Goal: Find specific page/section: Find specific page/section

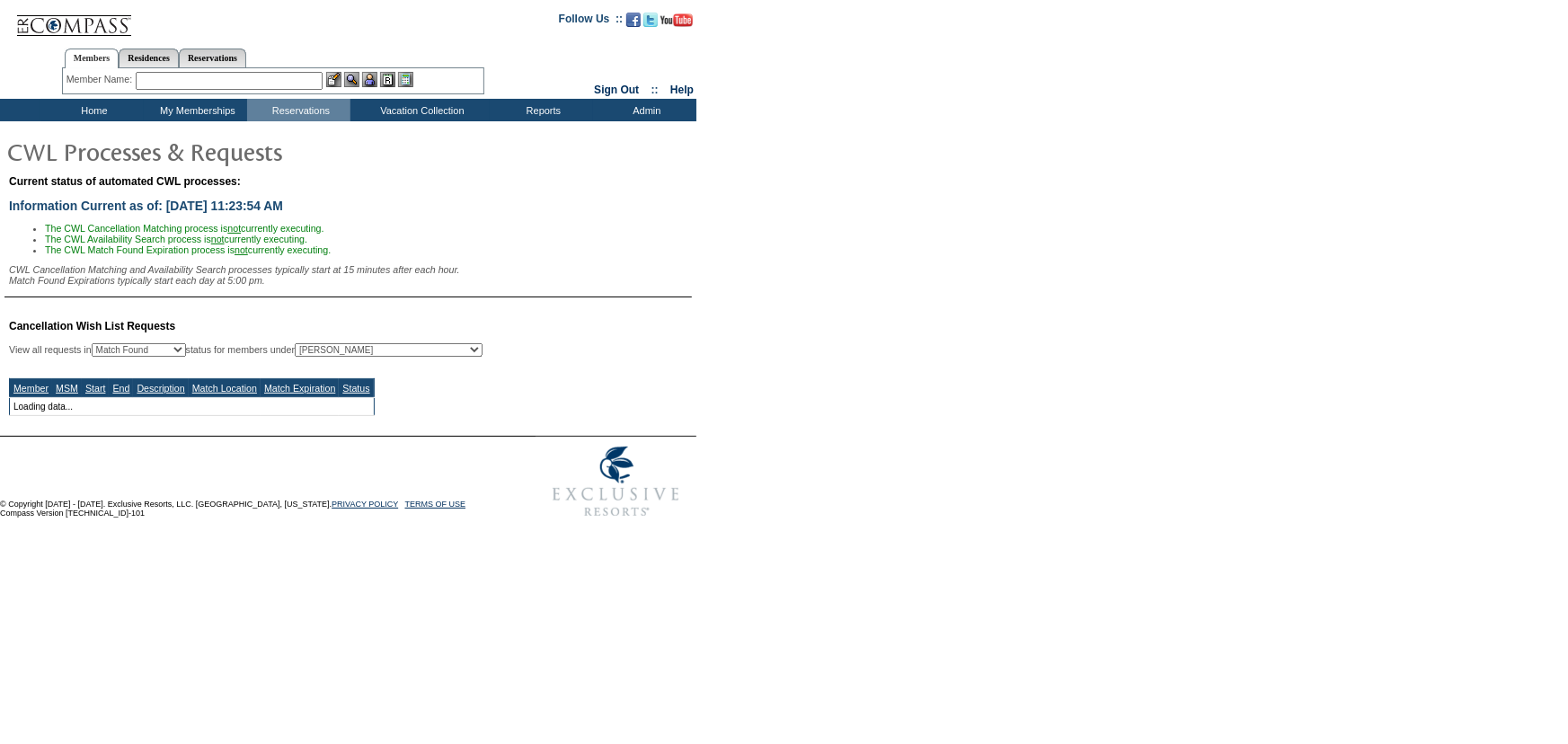
select select "50"
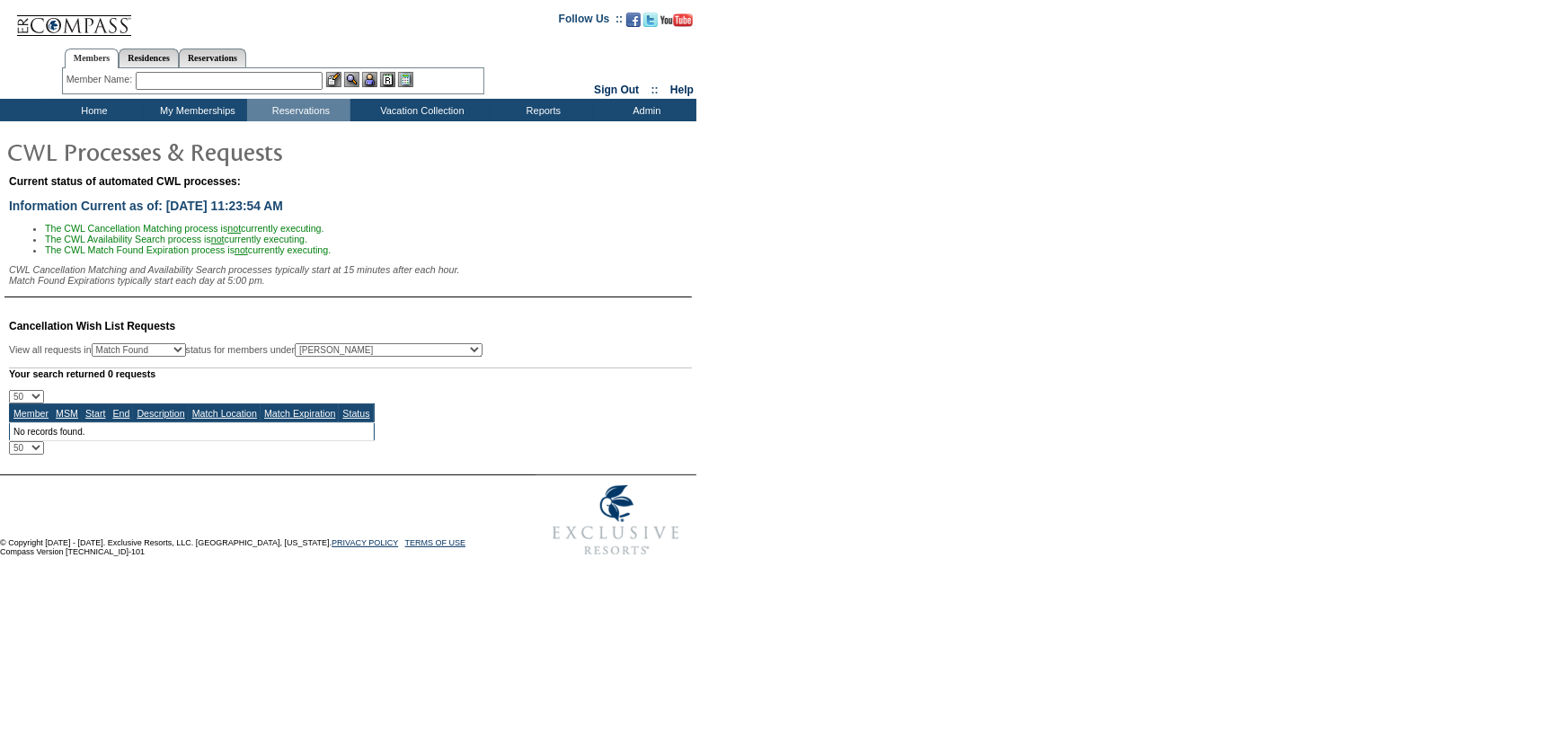
click at [117, 107] on td "Home" at bounding box center [91, 110] width 103 height 23
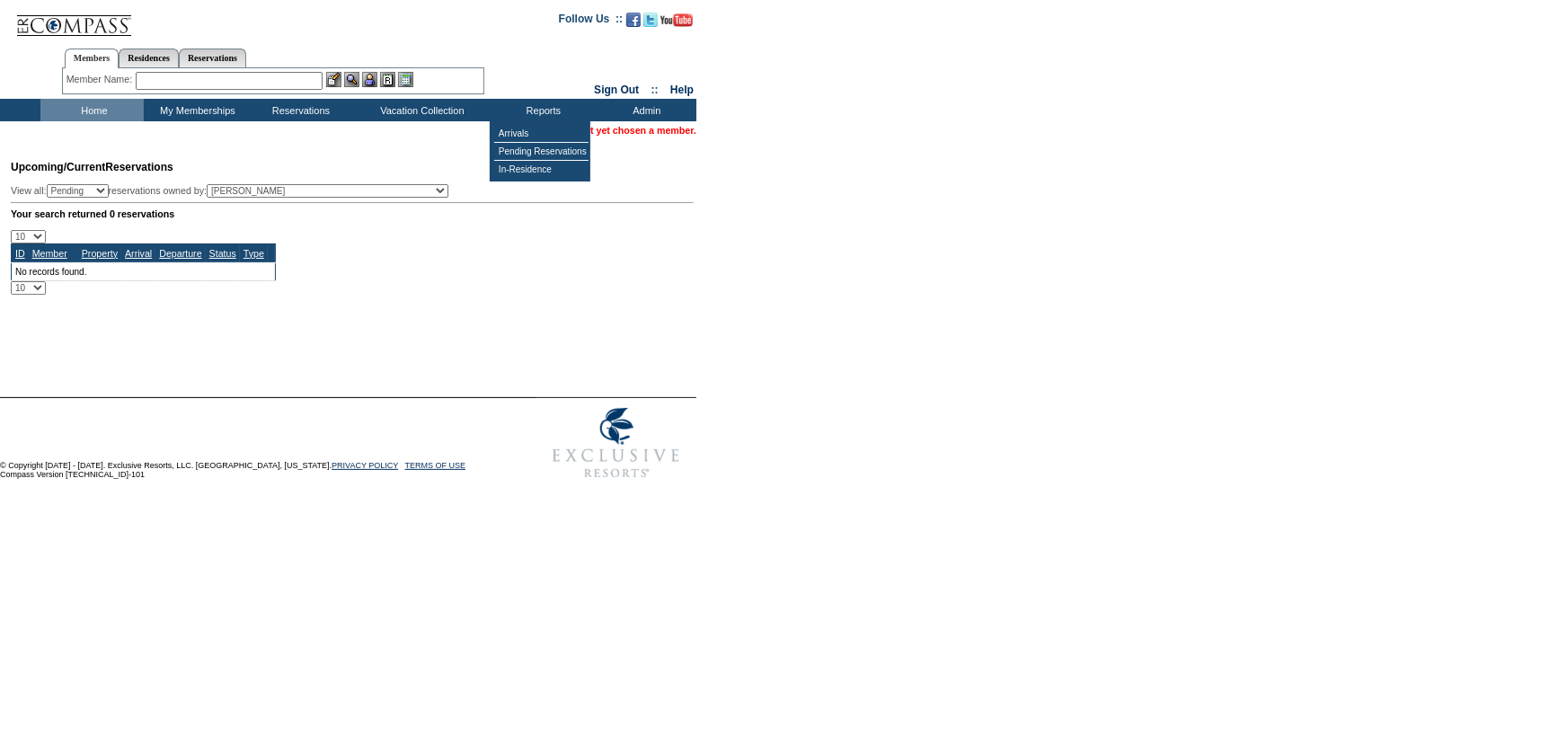
click at [835, 351] on form "Follow Us ::" at bounding box center [784, 244] width 1568 height 488
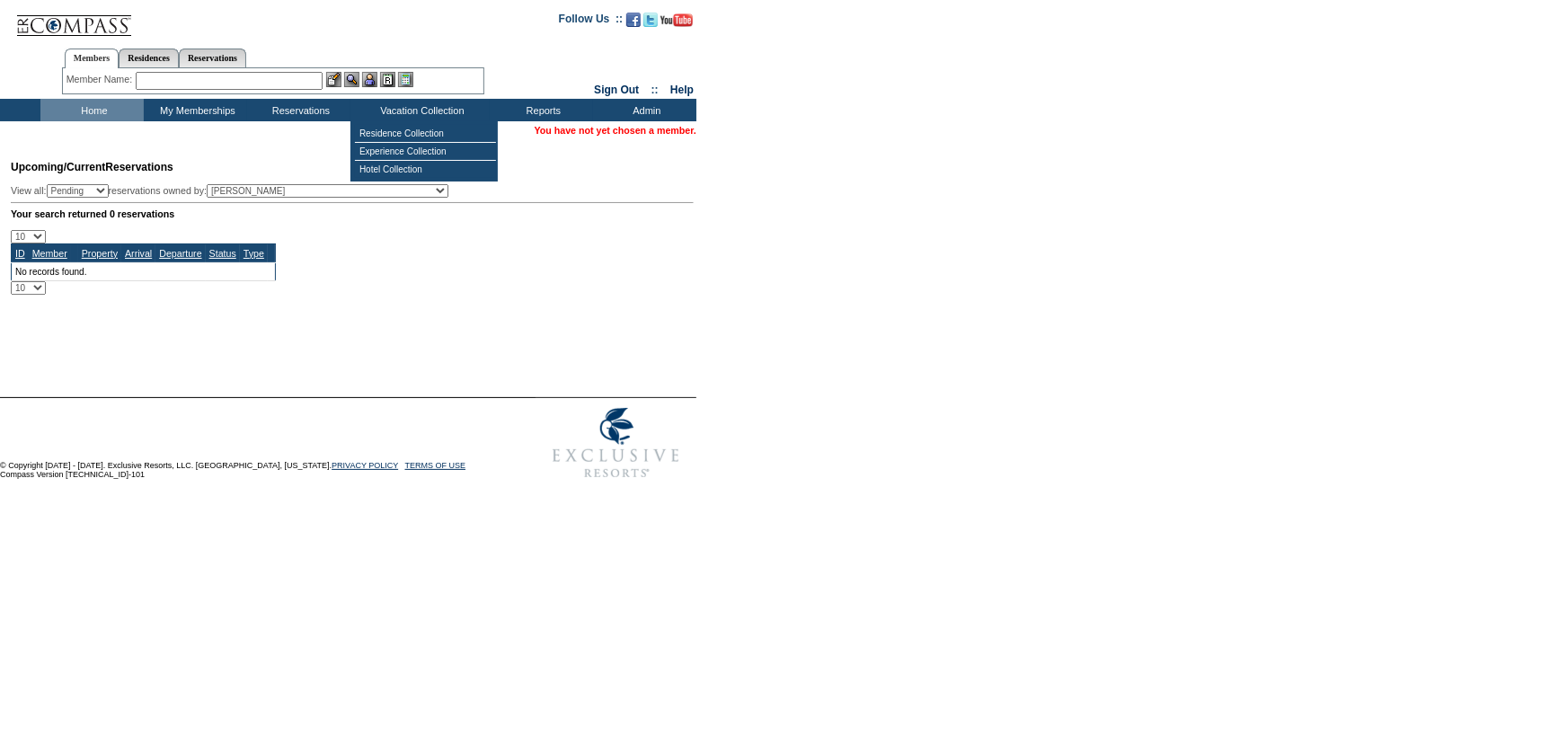
click at [266, 79] on input "text" at bounding box center [229, 81] width 187 height 18
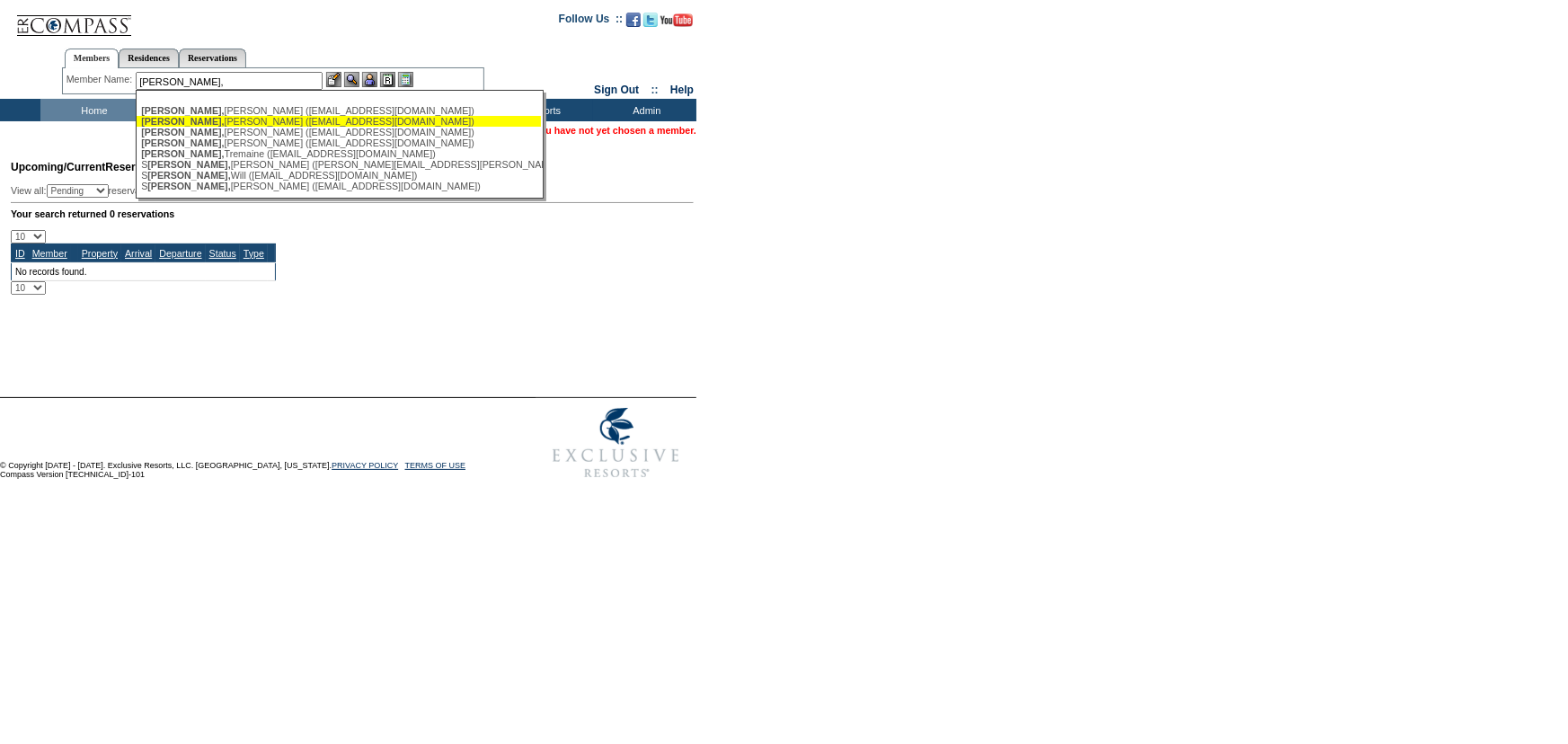
click at [312, 124] on div "[PERSON_NAME] ([EMAIL_ADDRESS][DOMAIN_NAME])" at bounding box center [339, 121] width 395 height 11
type input "[PERSON_NAME] ([EMAIL_ADDRESS][DOMAIN_NAME])"
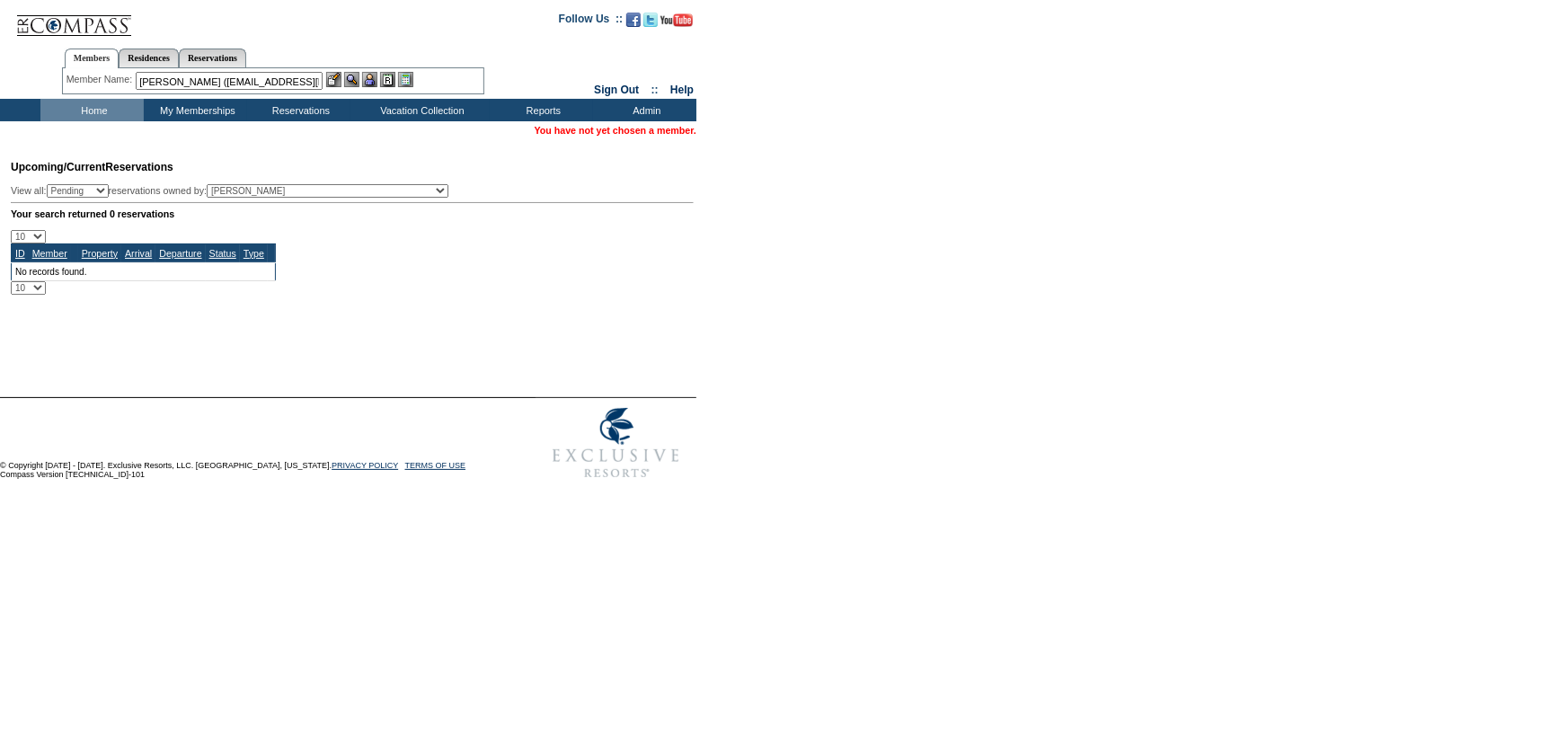
click at [367, 87] on img at bounding box center [370, 79] width 15 height 15
click at [356, 79] on img at bounding box center [352, 79] width 15 height 15
